Goal: Entertainment & Leisure: Browse casually

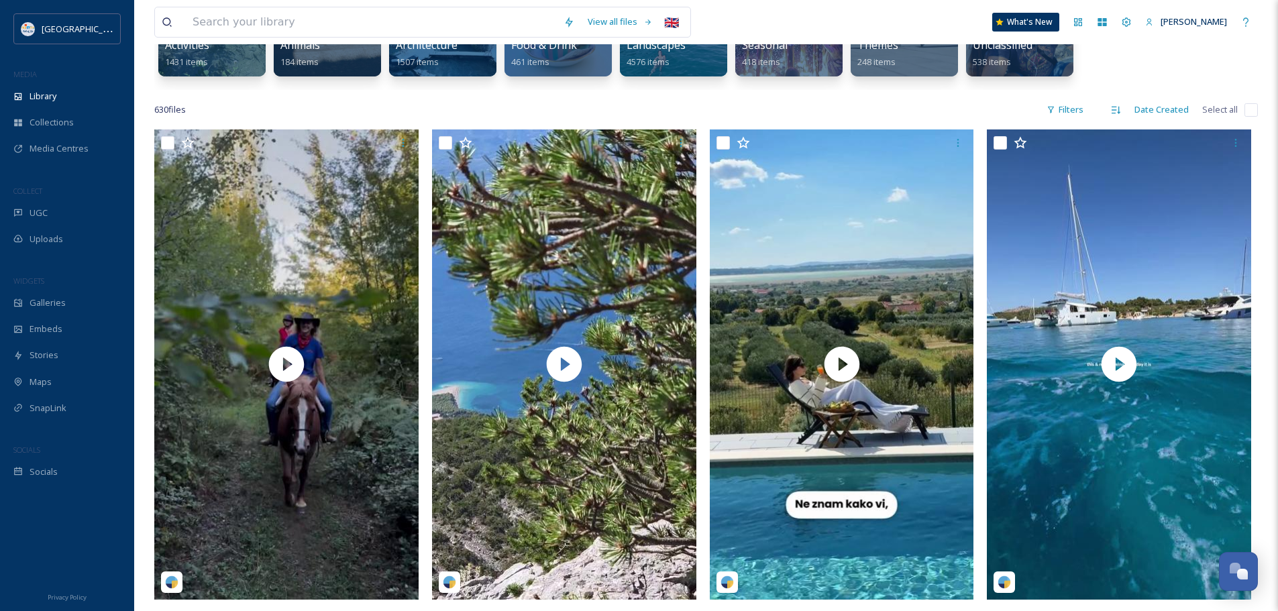
scroll to position [5835, 0]
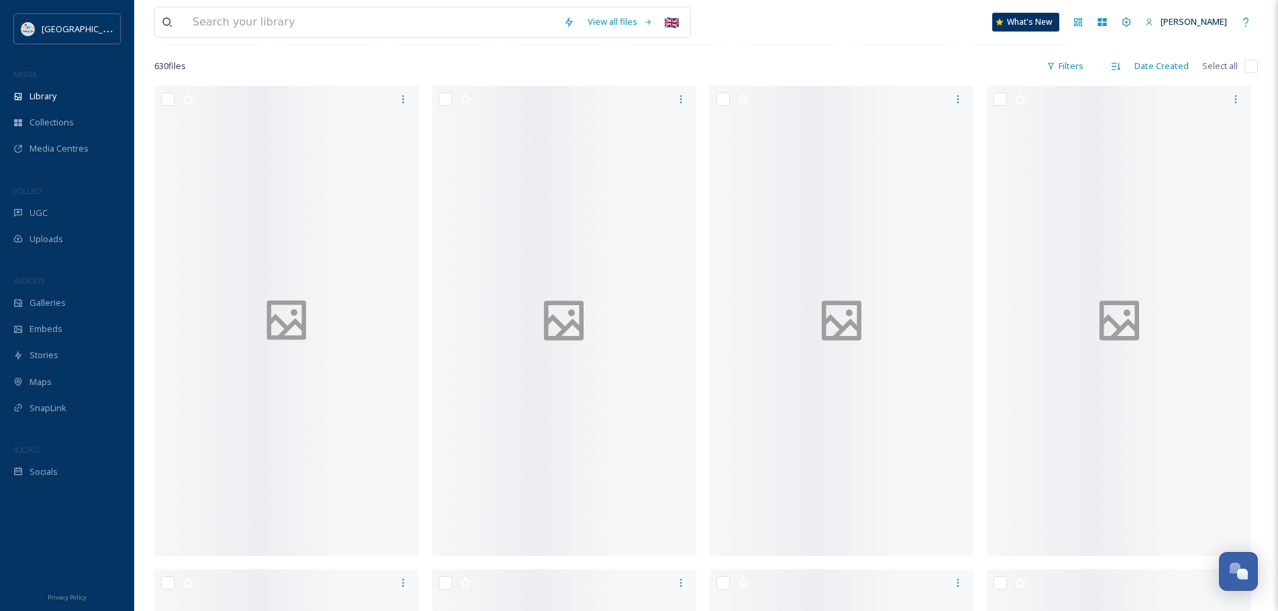
scroll to position [268, 0]
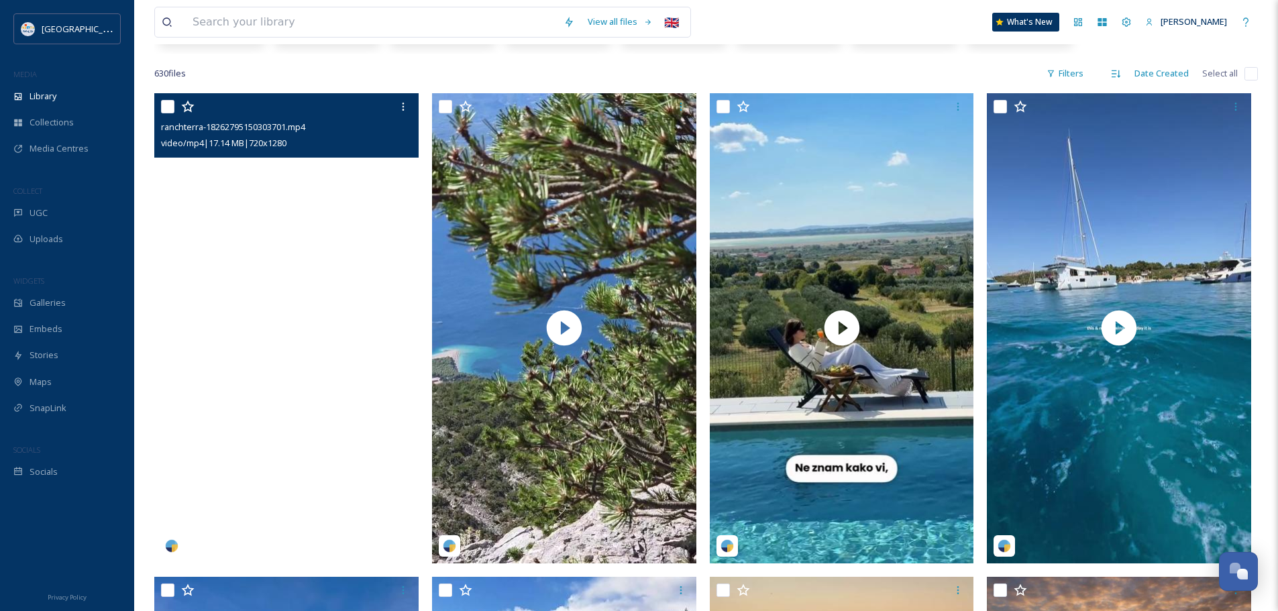
scroll to position [268, 0]
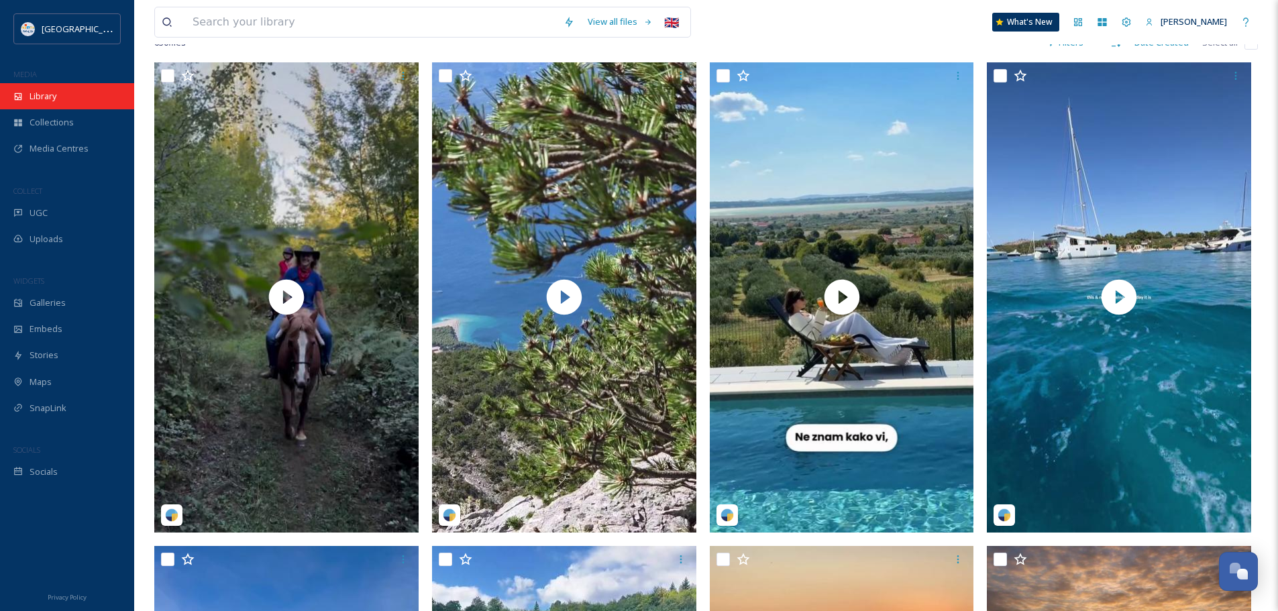
click at [54, 96] on span "Library" at bounding box center [43, 96] width 27 height 13
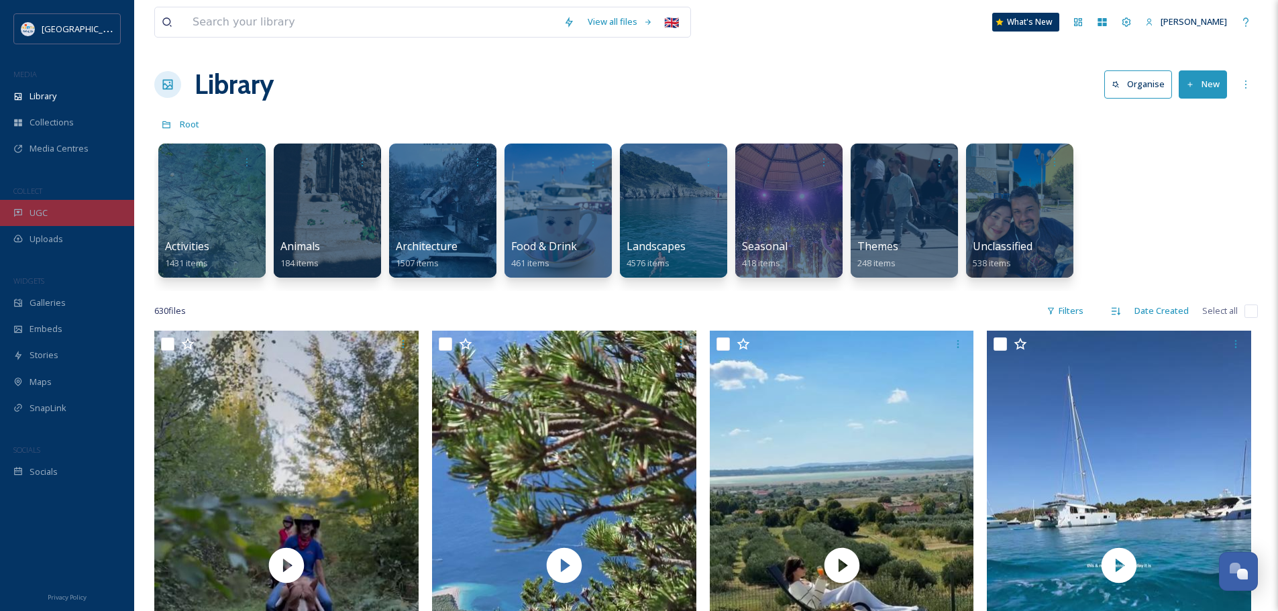
click at [70, 204] on div "UGC" at bounding box center [67, 213] width 134 height 26
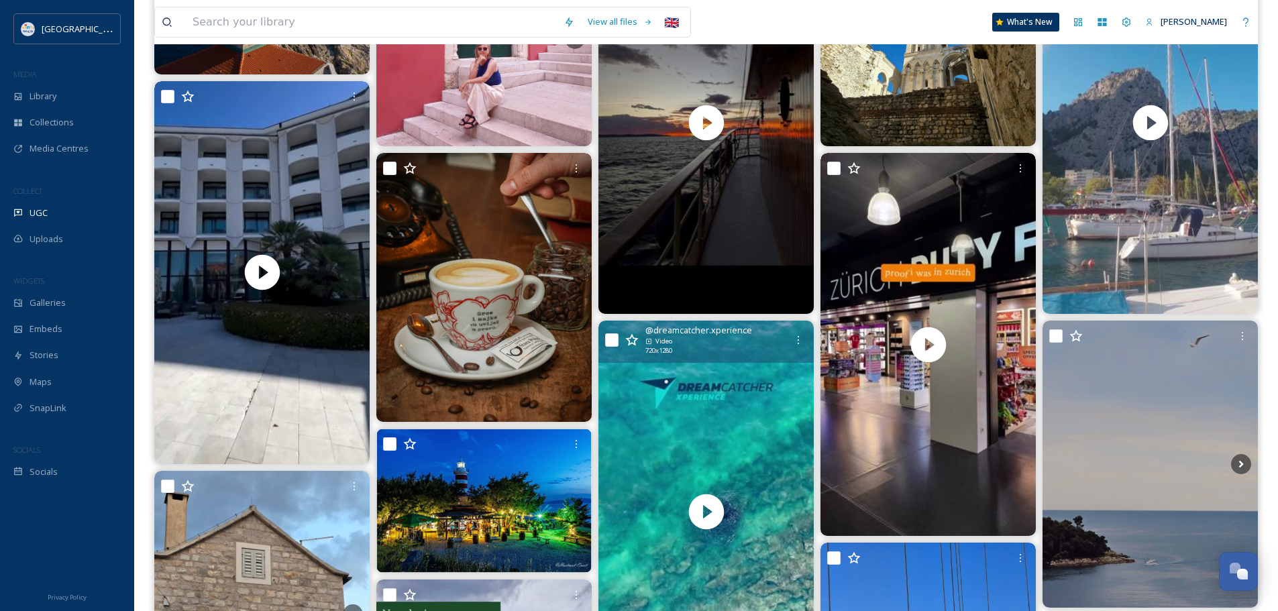
scroll to position [403, 0]
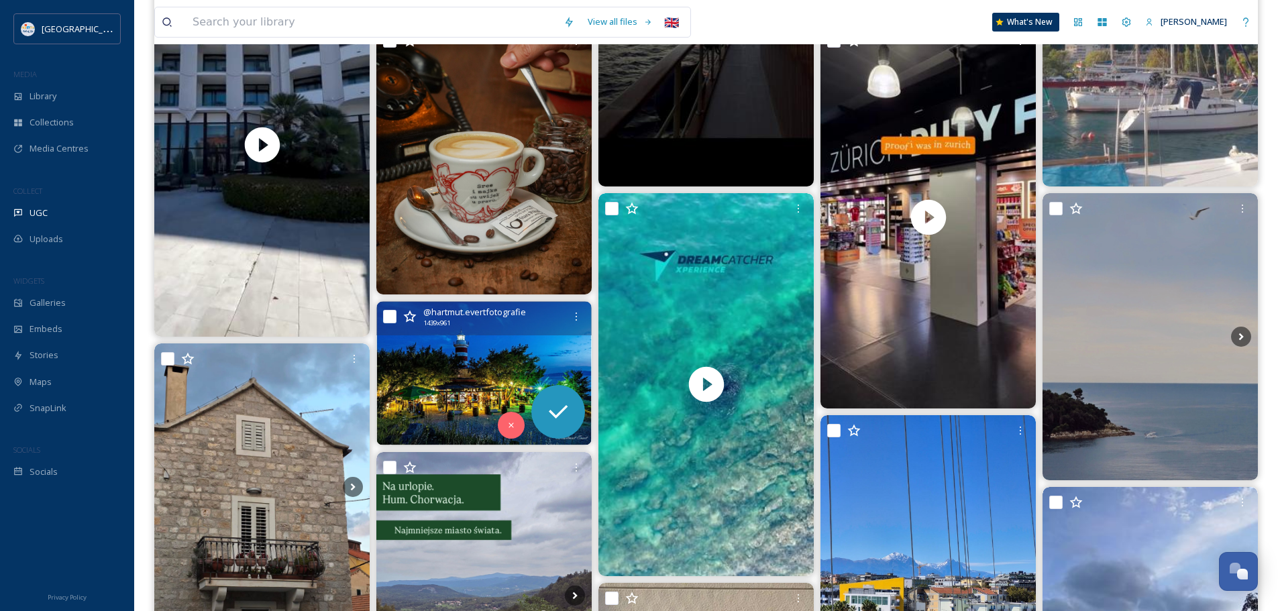
click at [445, 386] on img at bounding box center [483, 373] width 215 height 144
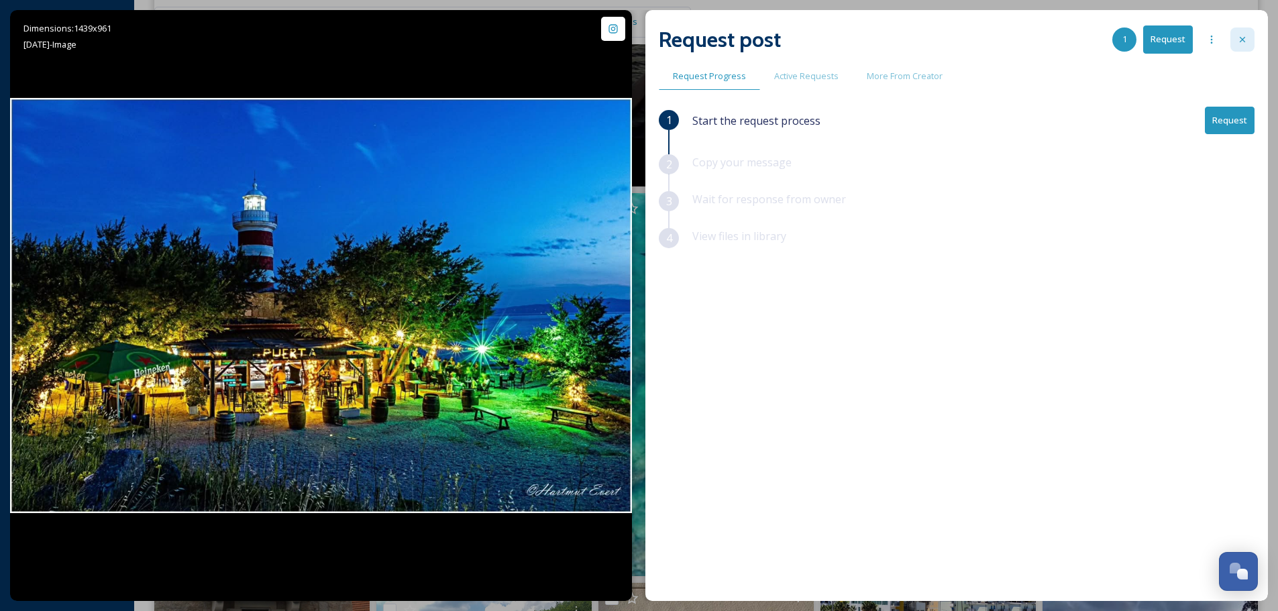
click at [1239, 38] on icon at bounding box center [1242, 39] width 11 height 11
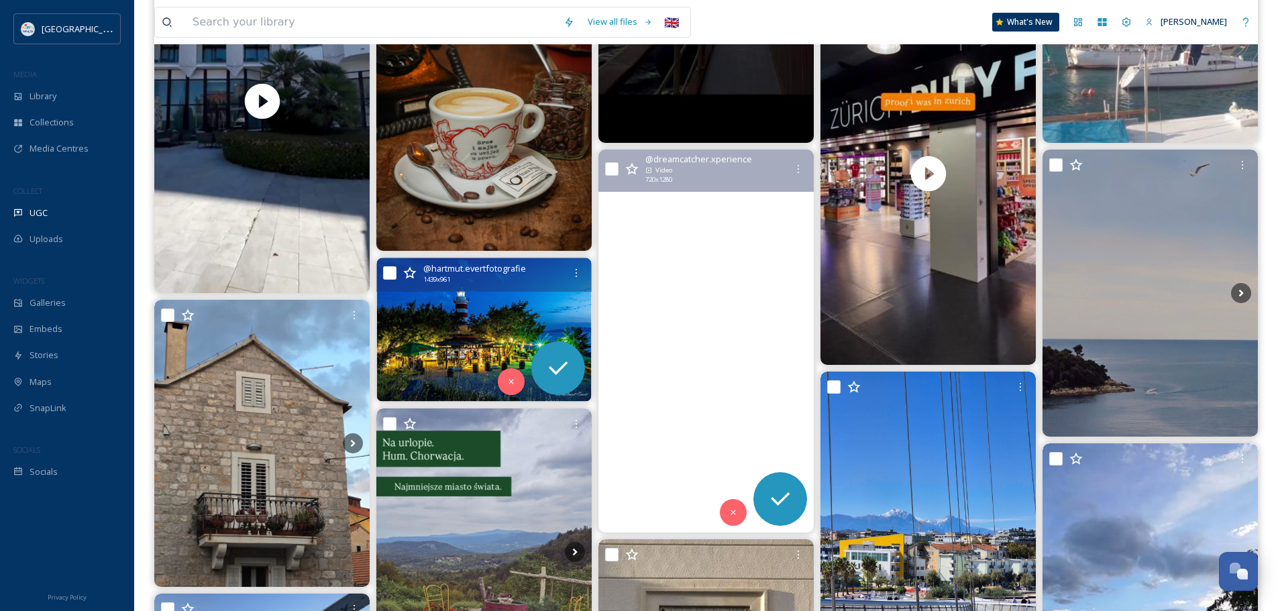
scroll to position [470, 0]
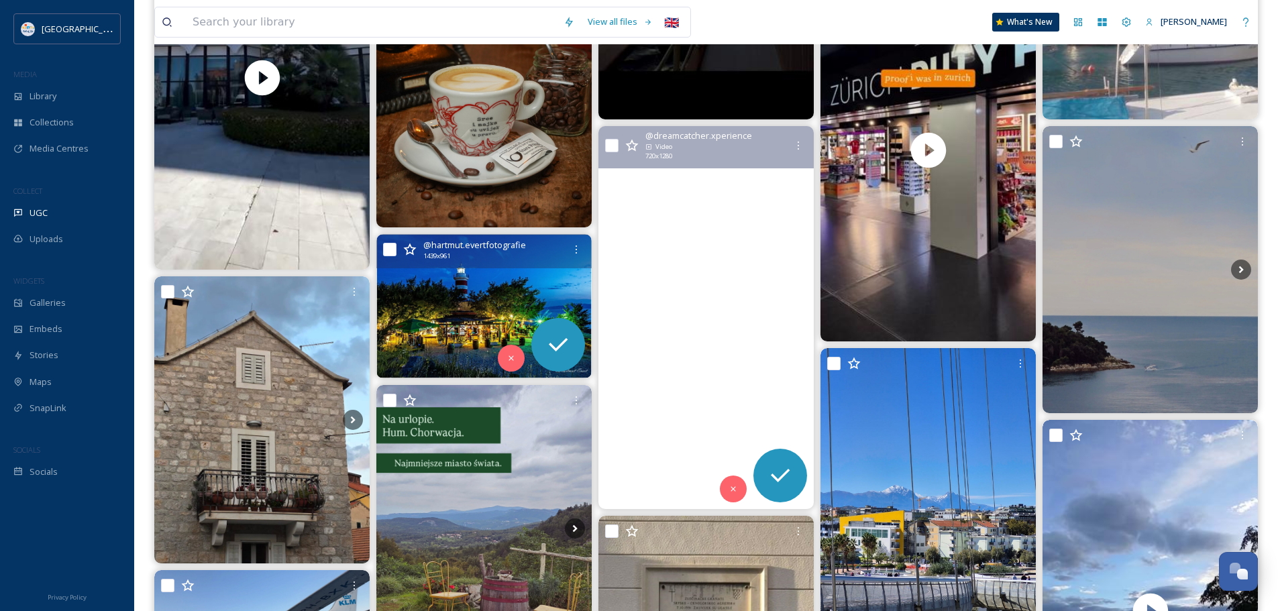
click at [714, 300] on video "🇬🇧 English:\aSometimes, all we need to do is stop for a moment… and look around…" at bounding box center [705, 317] width 215 height 383
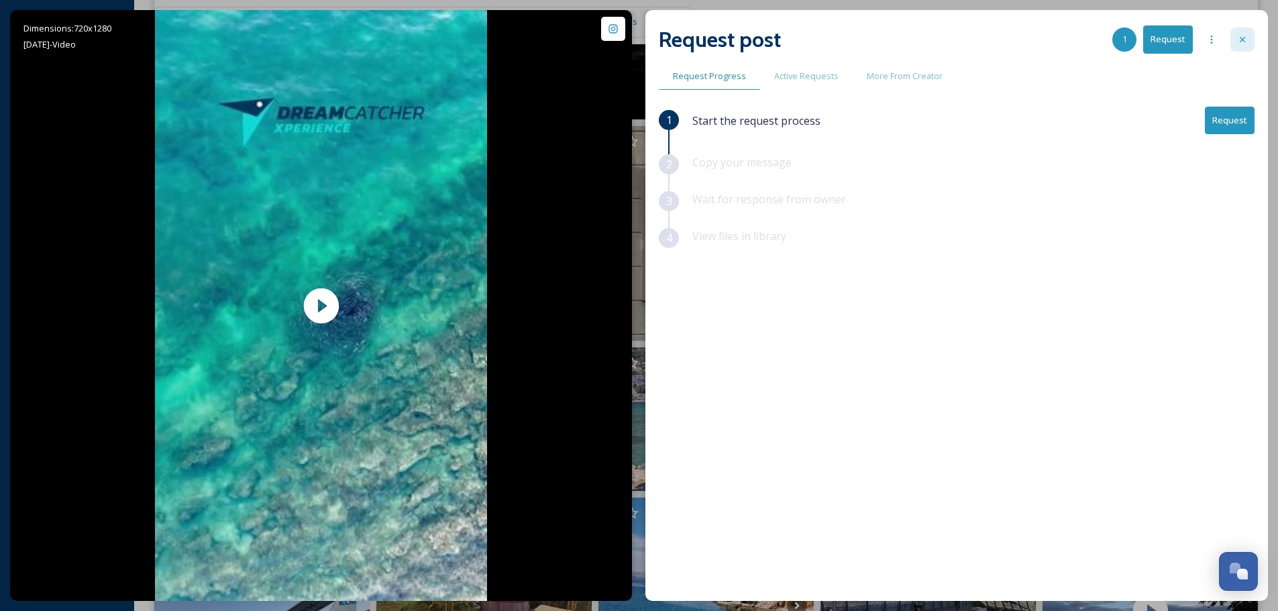
click at [1245, 35] on icon at bounding box center [1242, 39] width 11 height 11
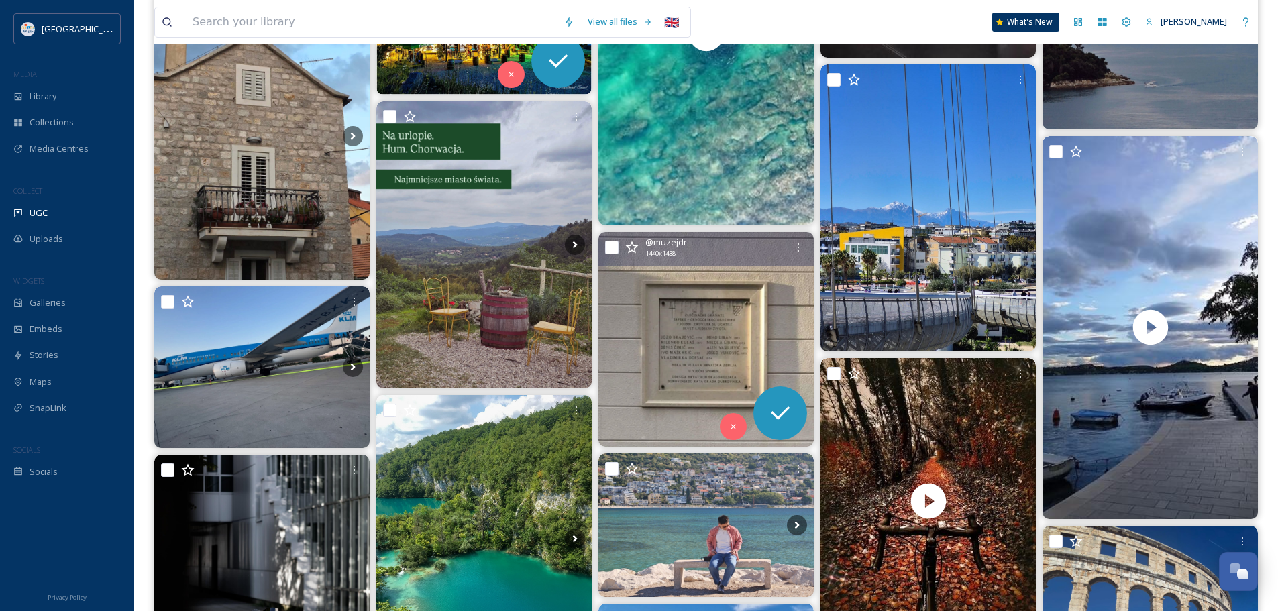
scroll to position [939, 0]
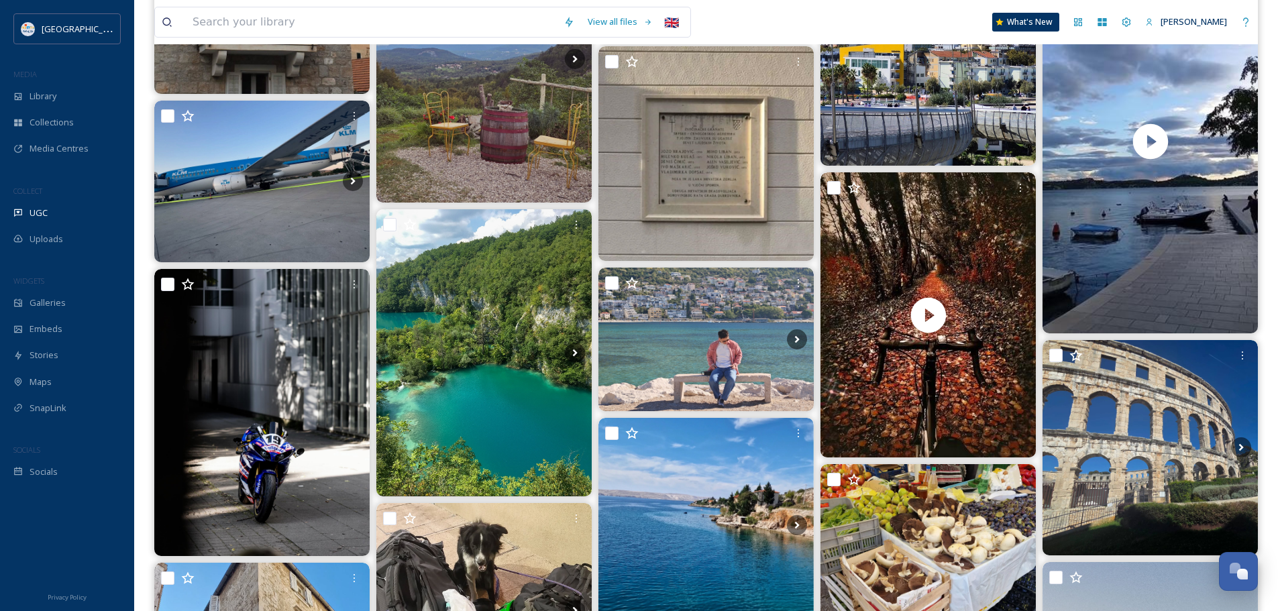
click at [814, 262] on div "@ hartmut.evertfotografie 1439 x 961" at bounding box center [706, 426] width 1104 height 2319
